Goal: Task Accomplishment & Management: Complete application form

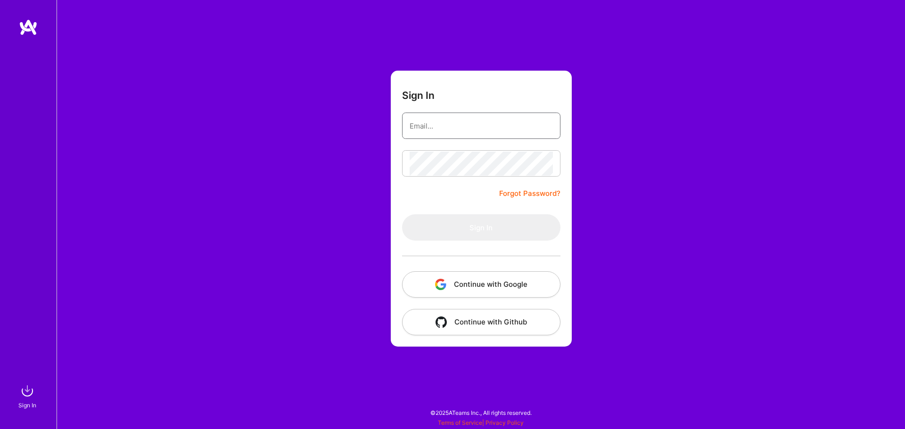
type input "[EMAIL_ADDRESS][DOMAIN_NAME]"
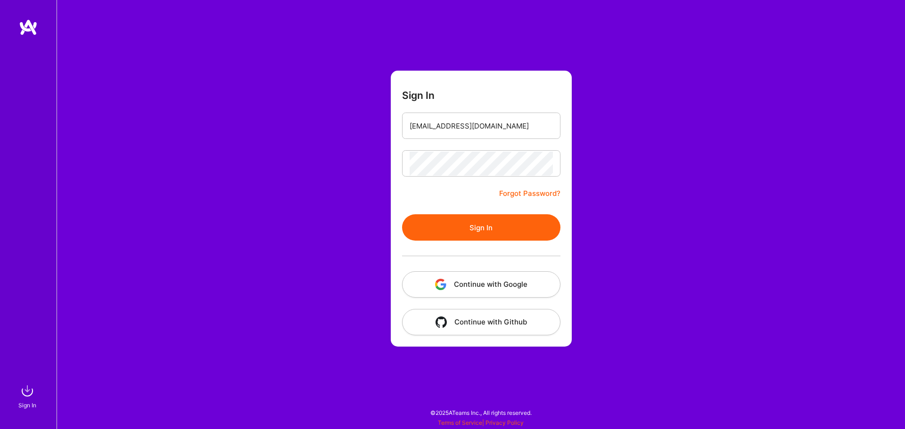
click at [470, 138] on div "[EMAIL_ADDRESS][DOMAIN_NAME]" at bounding box center [481, 126] width 158 height 26
click at [493, 226] on button "Sign In" at bounding box center [481, 227] width 158 height 26
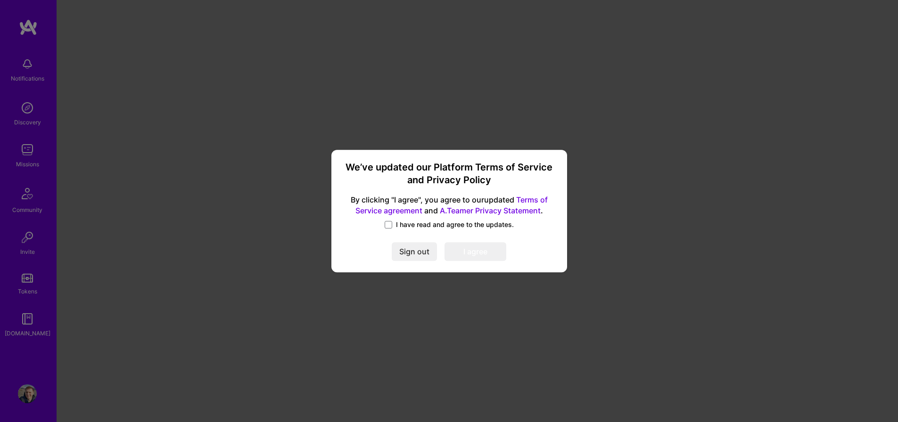
click at [396, 224] on span "I have read and agree to the updates." at bounding box center [455, 224] width 118 height 9
click at [0, 0] on input "I have read and agree to the updates." at bounding box center [0, 0] width 0 height 0
click at [481, 255] on button "I agree" at bounding box center [475, 251] width 62 height 19
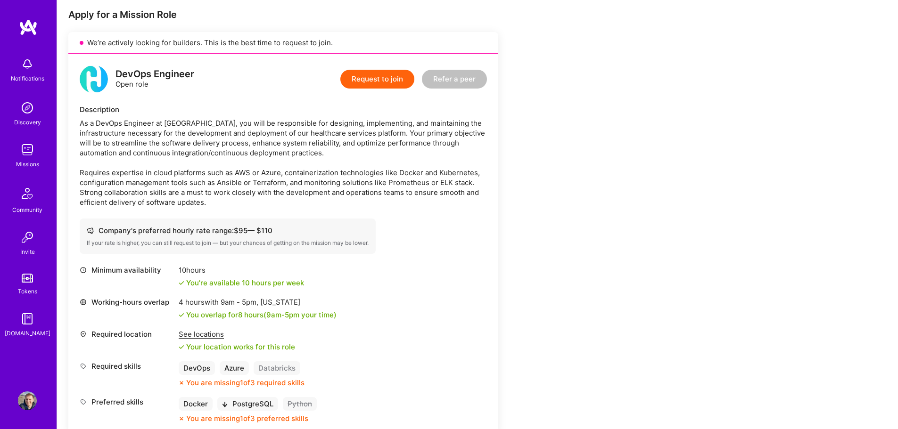
scroll to position [236, 0]
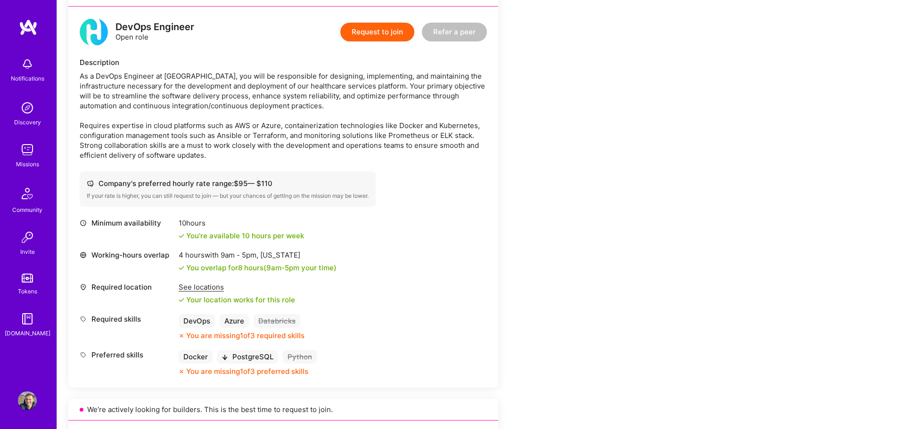
click at [384, 30] on button "Request to join" at bounding box center [377, 32] width 74 height 19
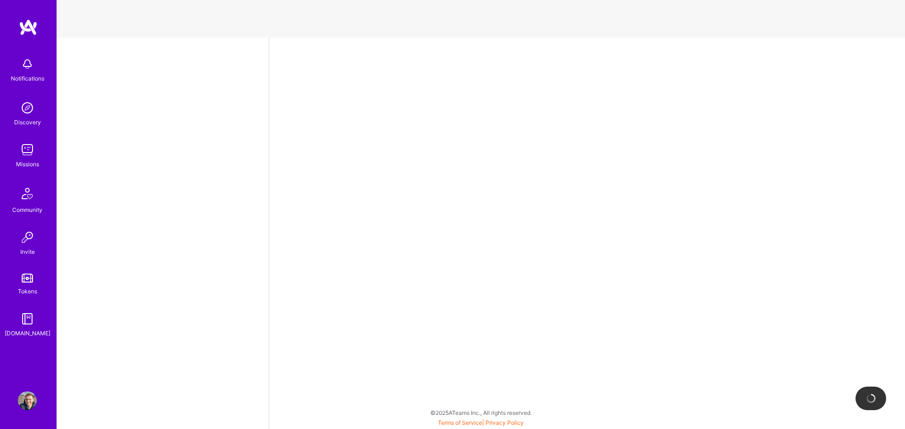
select select "US"
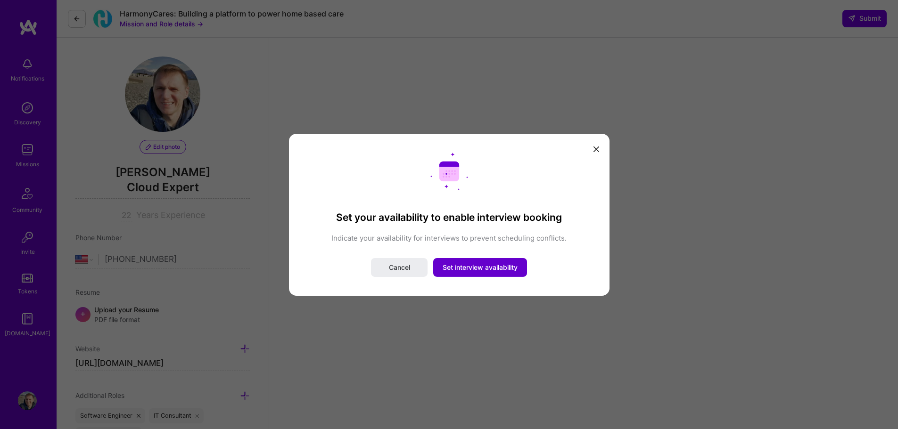
click at [448, 268] on span "Set interview availability" at bounding box center [480, 267] width 75 height 9
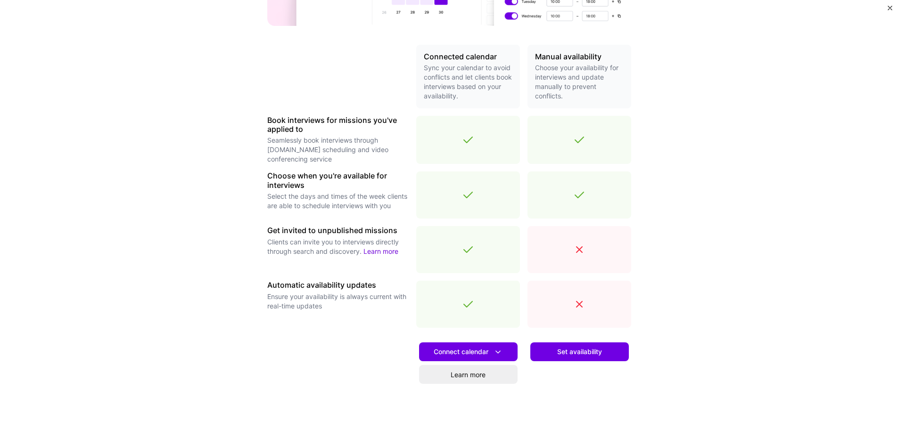
scroll to position [231, 0]
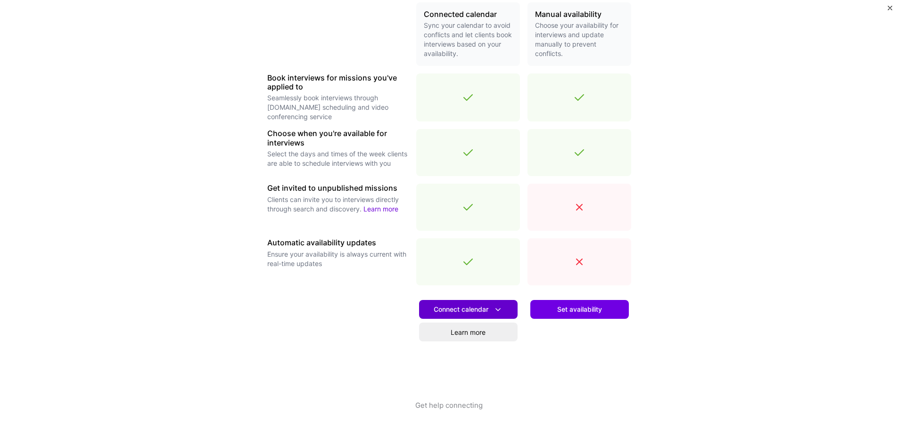
click at [496, 310] on icon at bounding box center [498, 310] width 10 height 10
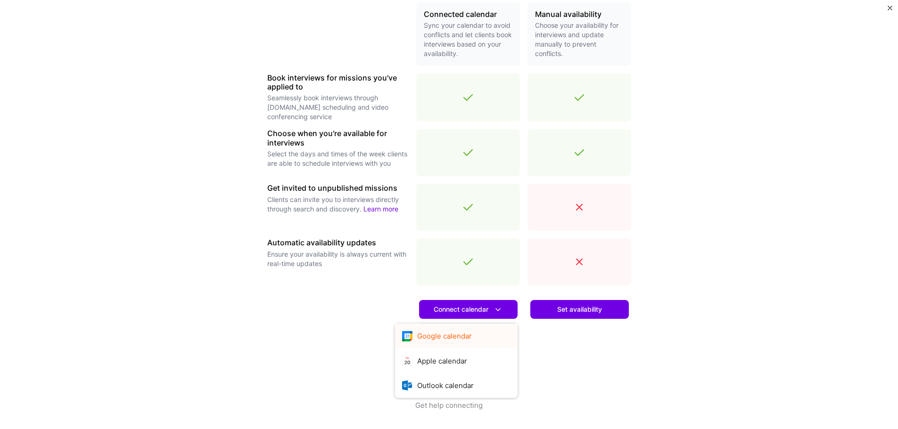
click at [494, 332] on button "Google calendar" at bounding box center [456, 336] width 123 height 25
click at [617, 312] on button "Set availability" at bounding box center [579, 309] width 99 height 19
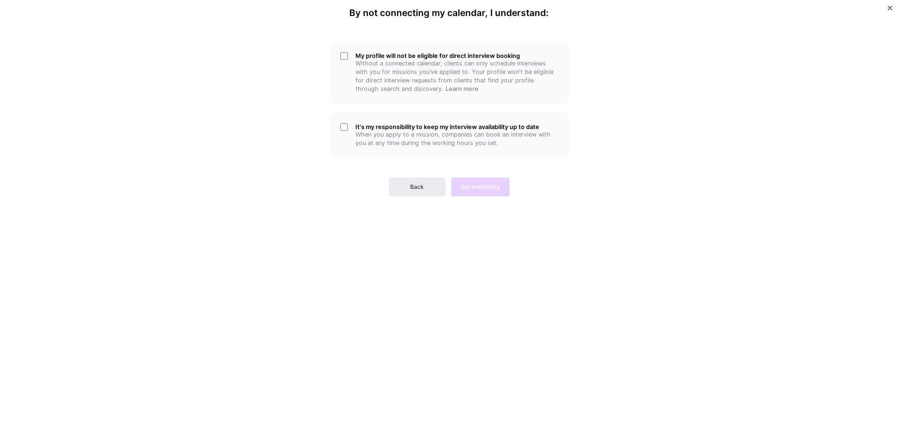
scroll to position [0, 0]
click at [343, 56] on div "My profile will not be eligible for direct interview booking Without a connecte…" at bounding box center [449, 73] width 240 height 64
click at [345, 56] on div "My profile will not be eligible for direct interview booking Without a connecte…" at bounding box center [449, 73] width 240 height 64
click at [349, 123] on div "It's my responsibility to keep my interview availability up to date When you ap…" at bounding box center [449, 135] width 240 height 47
click at [343, 54] on div "My profile will not be eligible for direct interview booking Without a connecte…" at bounding box center [449, 73] width 240 height 64
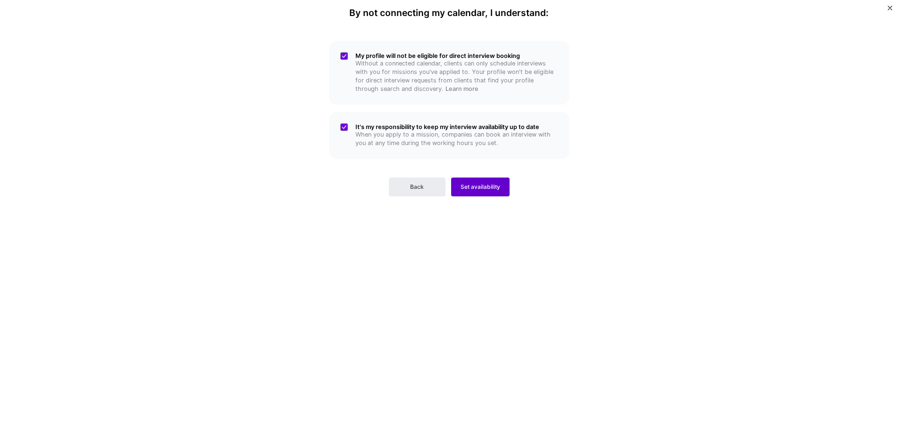
click at [469, 183] on span "Set availability" at bounding box center [481, 187] width 40 height 8
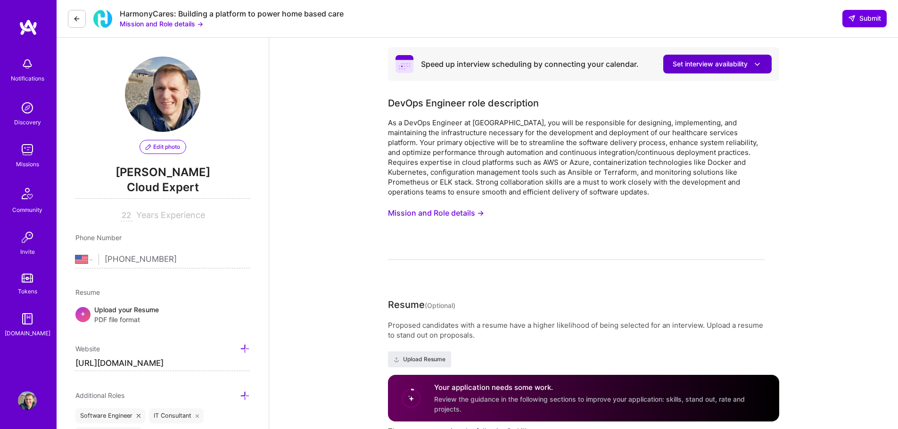
click at [735, 62] on span "Set interview availability" at bounding box center [718, 64] width 90 height 10
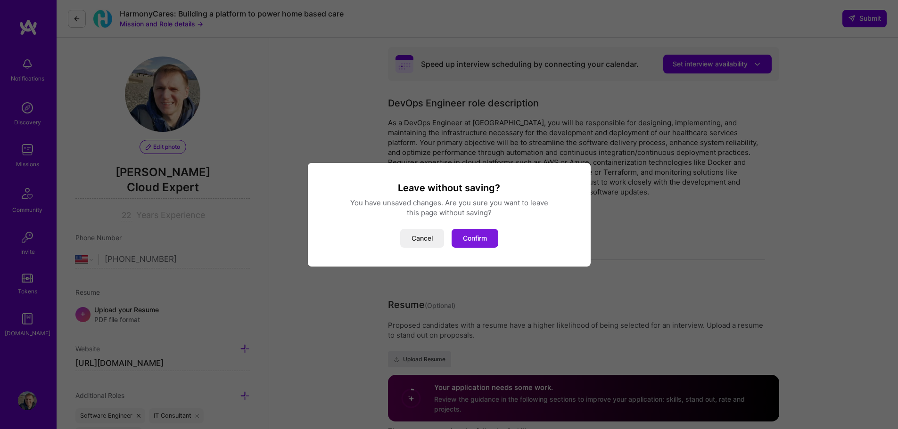
click at [477, 235] on button "Confirm" at bounding box center [475, 238] width 47 height 19
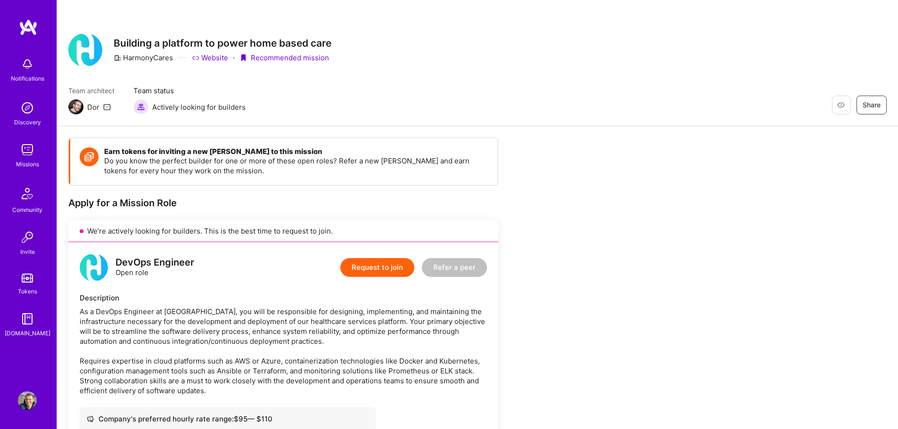
scroll to position [26, 0]
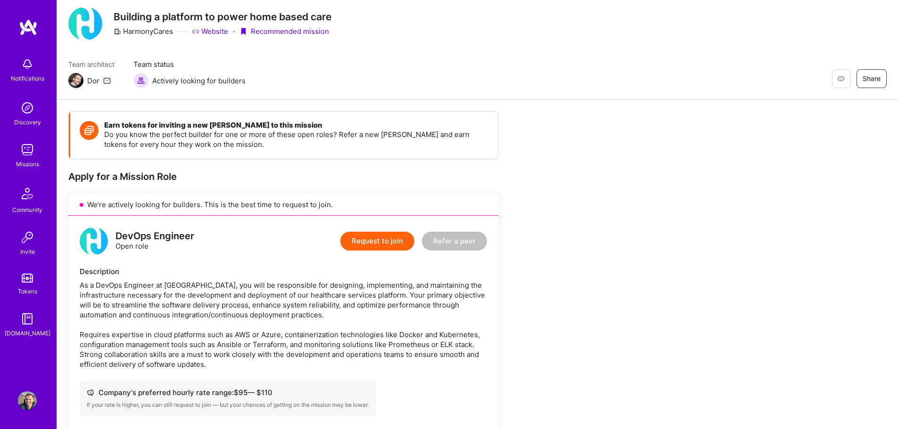
click at [407, 259] on div "DevOps Engineer Open role Request to join Refer a peer Description As a DevOps …" at bounding box center [283, 406] width 430 height 381
click at [391, 247] on button "Request to join" at bounding box center [377, 241] width 74 height 19
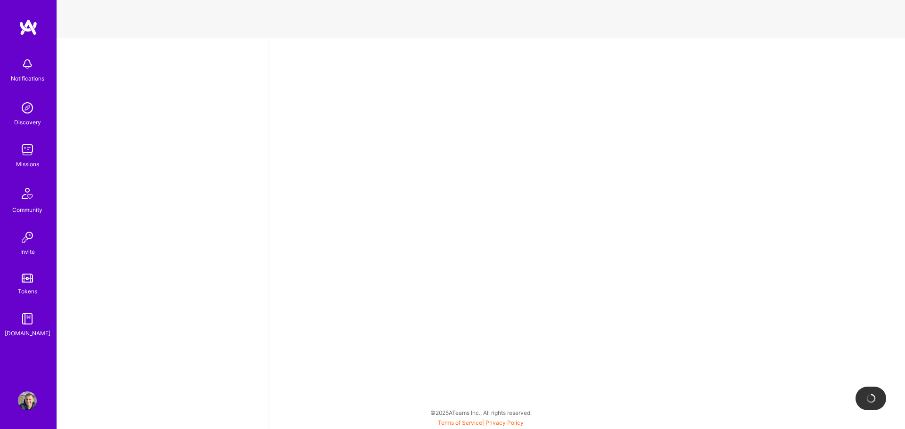
select select "US"
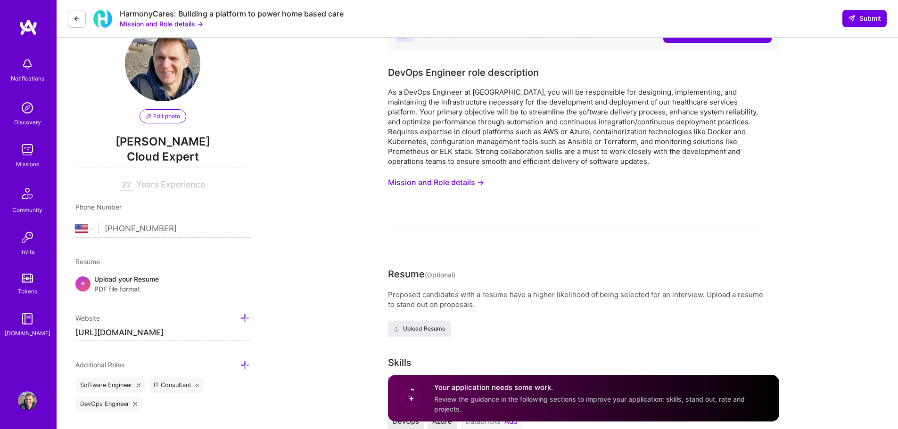
scroll to position [47, 0]
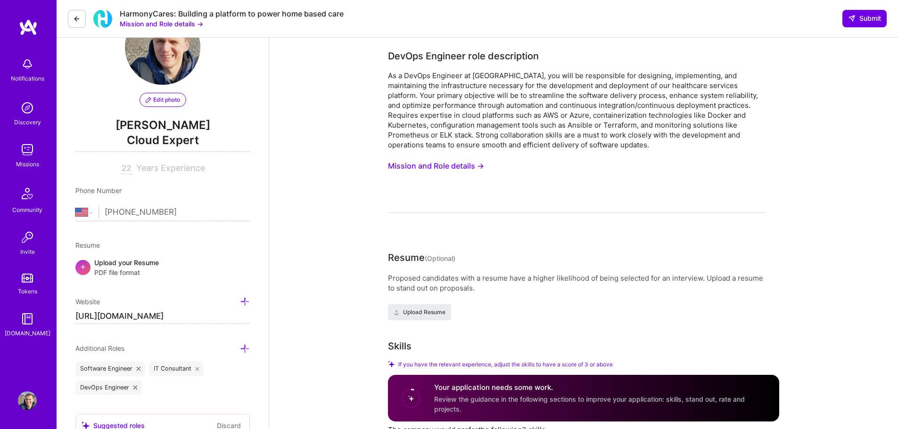
click at [134, 274] on span "PDF file format" at bounding box center [126, 273] width 65 height 10
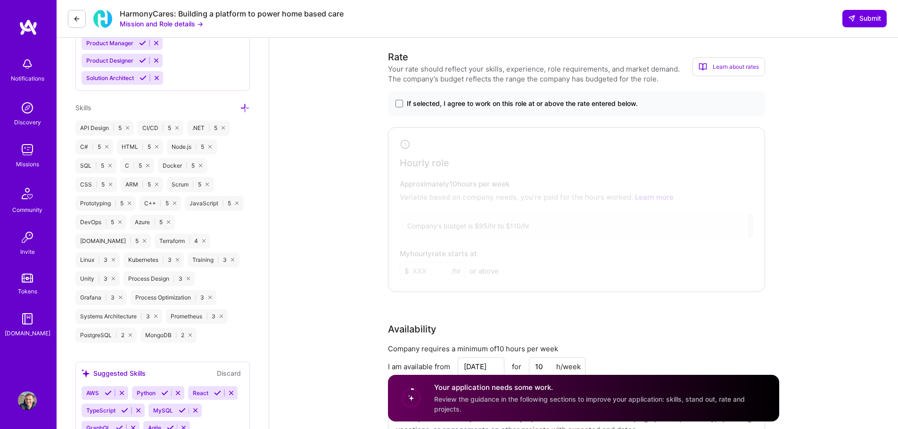
scroll to position [660, 0]
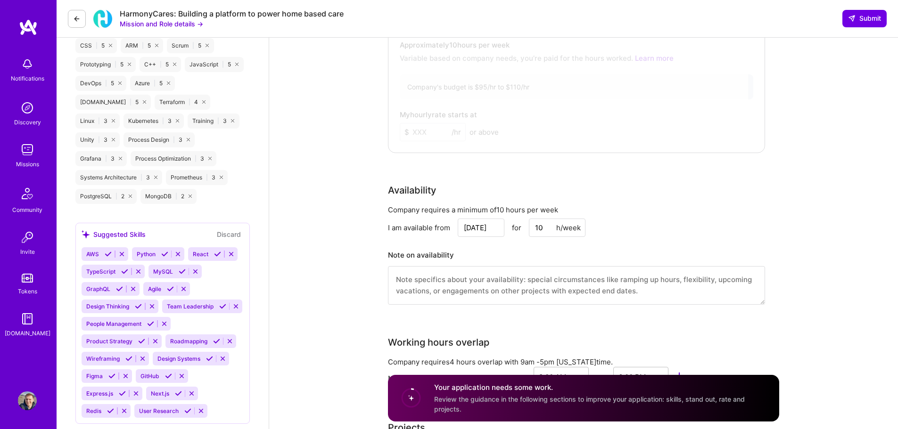
drag, startPoint x: 538, startPoint y: 227, endPoint x: 527, endPoint y: 228, distance: 11.3
click at [527, 228] on div "Oct 10 for 10 h/week" at bounding box center [522, 228] width 128 height 18
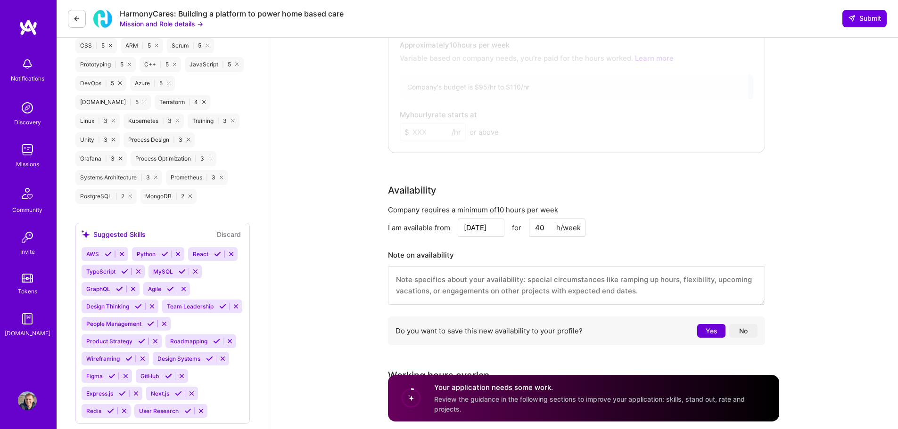
type input "40"
click at [838, 205] on div "Speed up interview scheduling by connecting your calendar. Set interview availa…" at bounding box center [583, 257] width 629 height 1759
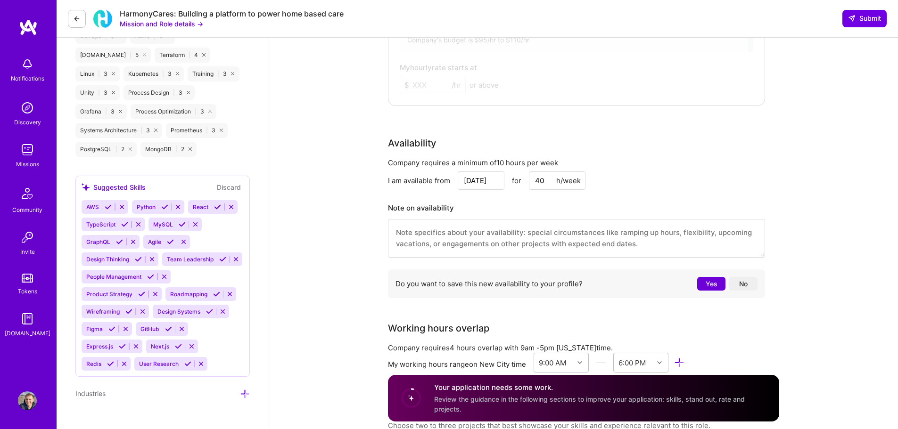
click at [706, 284] on button "Yes" at bounding box center [711, 284] width 28 height 14
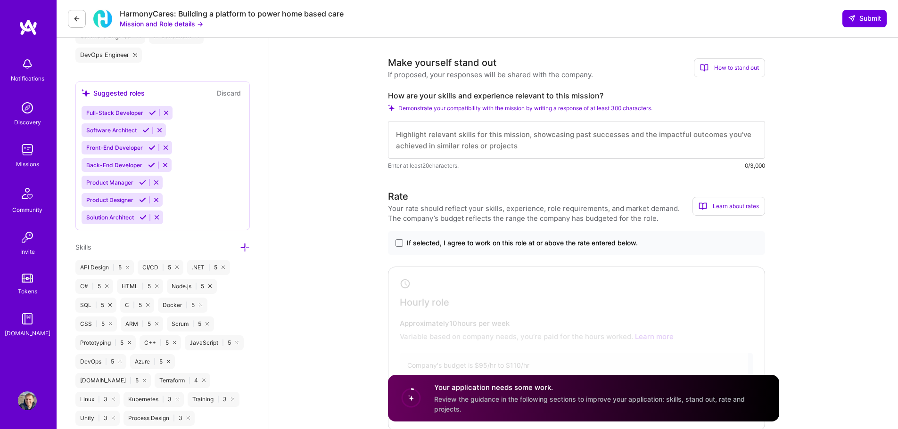
scroll to position [392, 0]
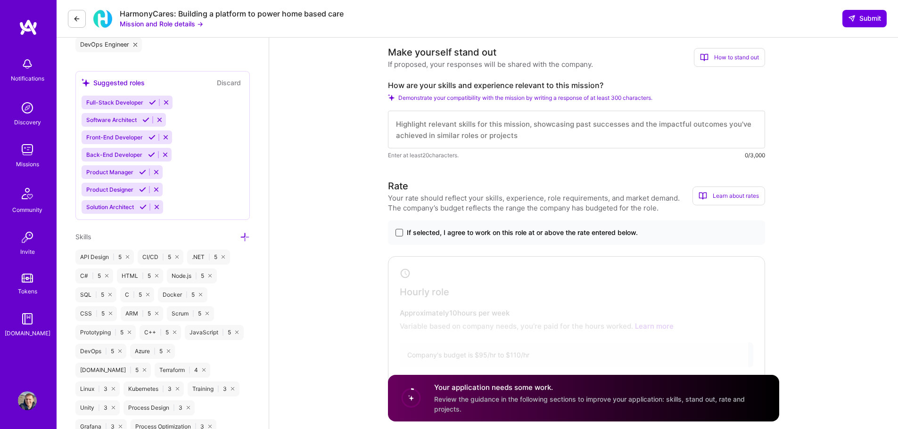
click at [398, 231] on span at bounding box center [399, 233] width 8 height 8
click at [0, 0] on input "If selected, I agree to work on this role at or above the rate entered below." at bounding box center [0, 0] width 0 height 0
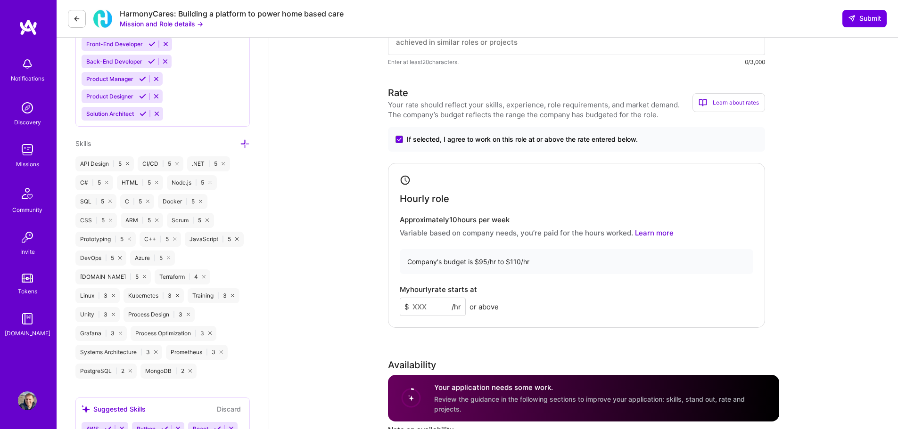
scroll to position [486, 0]
click at [428, 303] on input at bounding box center [433, 306] width 66 height 18
type input "110"
click at [818, 274] on div "Speed up interview scheduling by connecting your calendar. Set interview availa…" at bounding box center [583, 415] width 629 height 1726
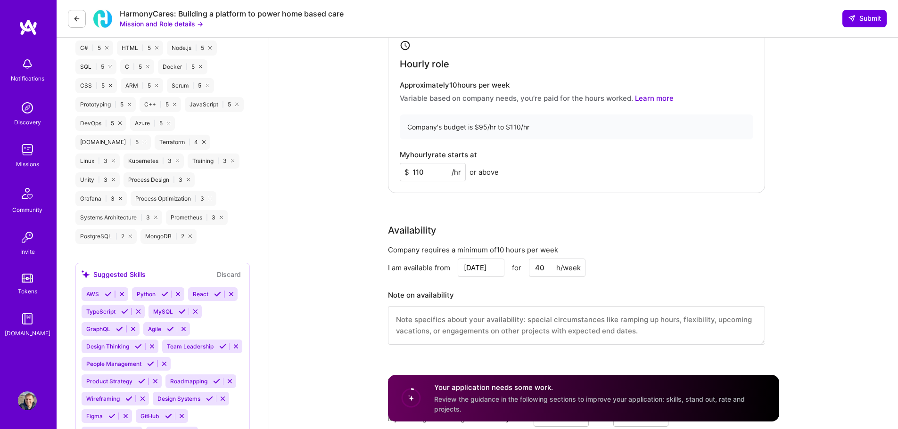
scroll to position [675, 0]
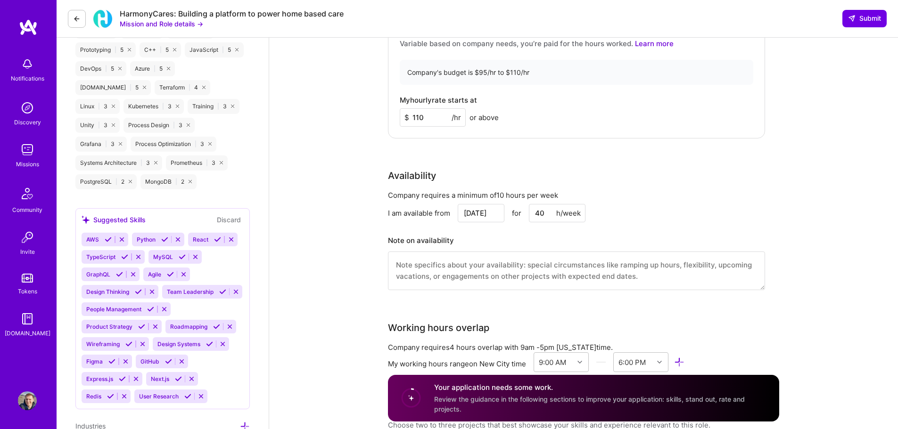
click at [490, 214] on input "[DATE]" at bounding box center [481, 213] width 47 height 18
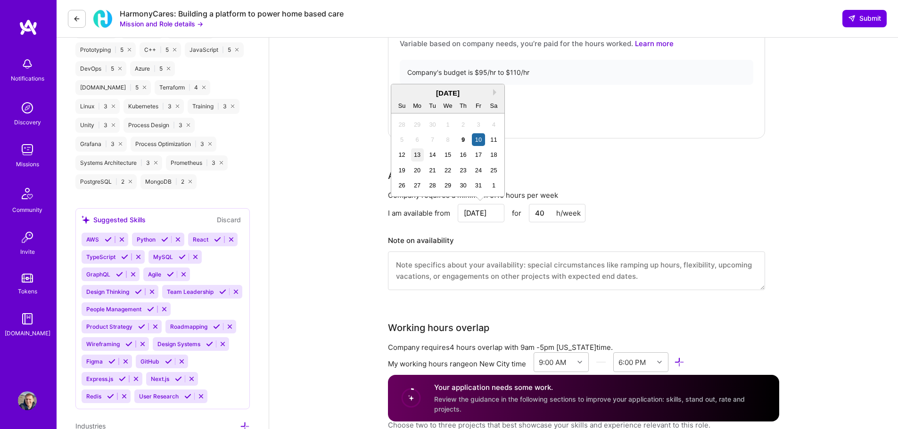
click at [422, 151] on div "13" at bounding box center [417, 154] width 13 height 13
type input "Oct 13"
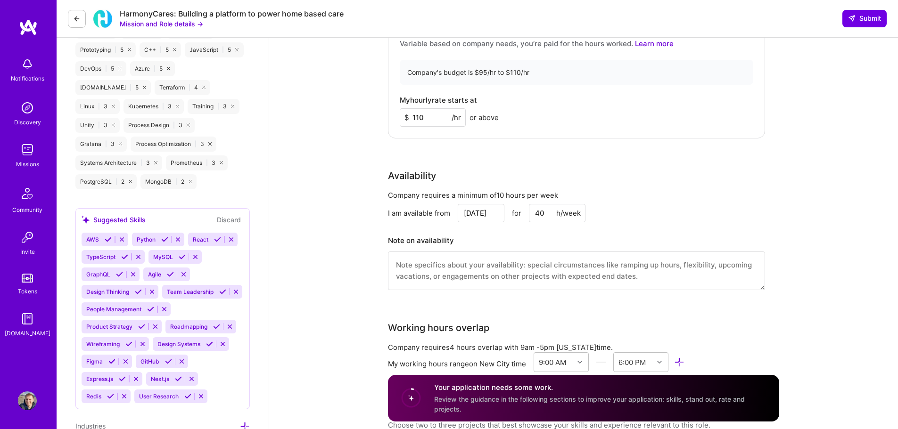
click at [727, 144] on div "Rate Your rate should reflect your skills, experience, role requirements, and m…" at bounding box center [583, 99] width 391 height 406
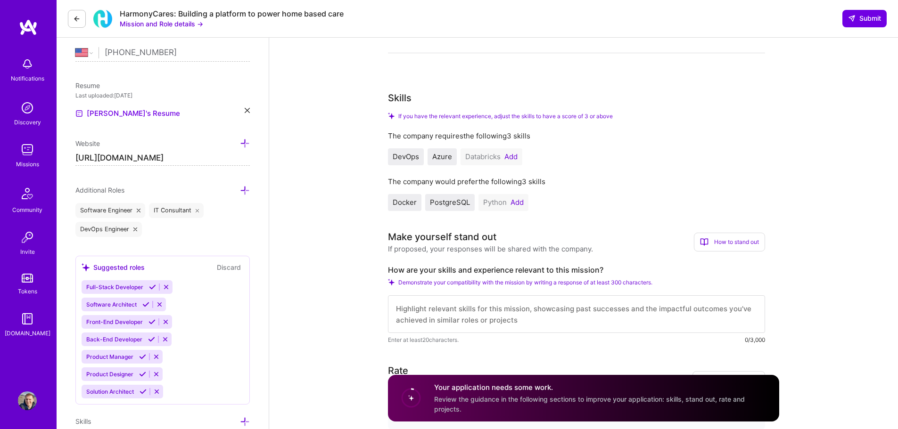
scroll to position [203, 0]
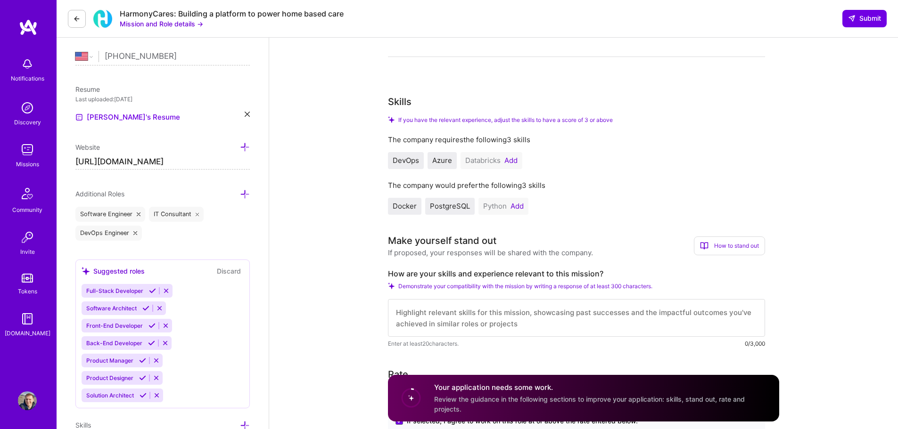
click at [513, 161] on button "Add" at bounding box center [510, 161] width 13 height 8
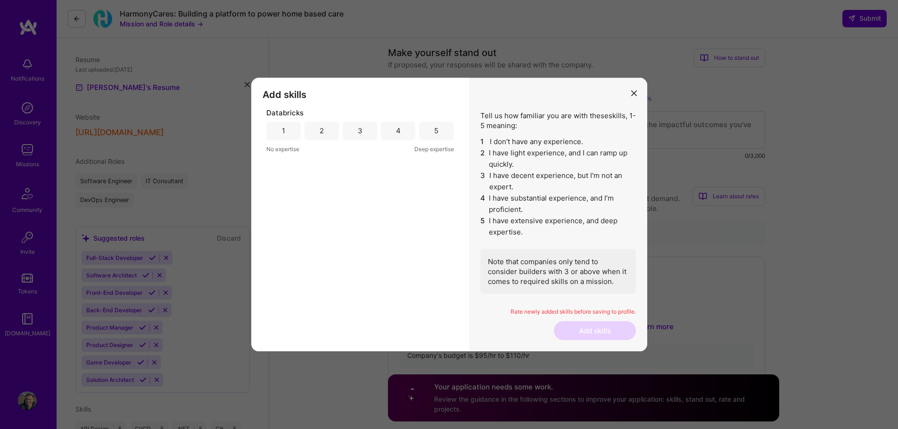
scroll to position [180, 0]
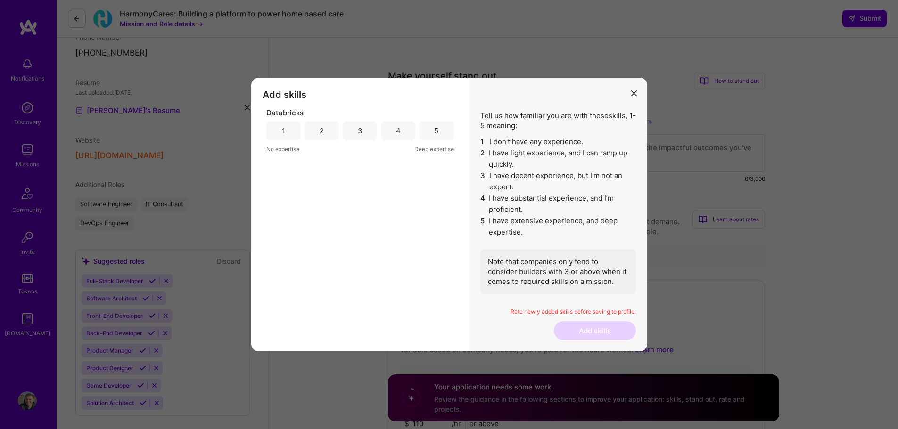
click at [370, 134] on div "3" at bounding box center [360, 131] width 34 height 19
click at [621, 323] on button "Add skills" at bounding box center [595, 330] width 82 height 19
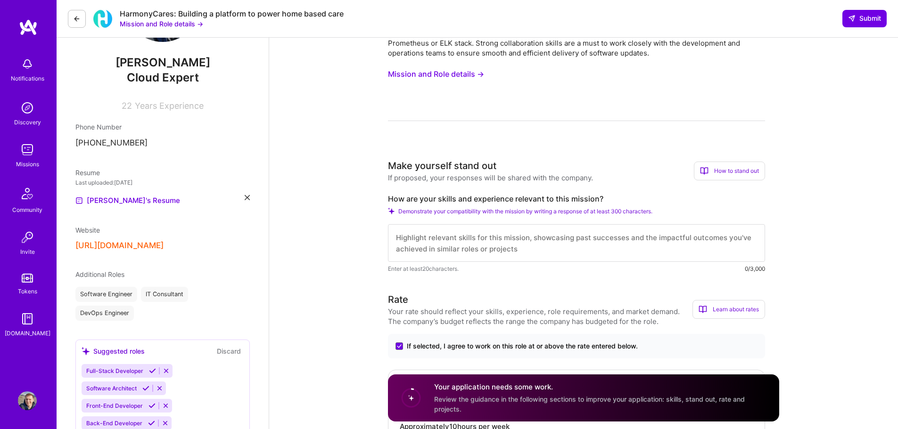
scroll to position [0, 0]
